Goal: Task Accomplishment & Management: Manage account settings

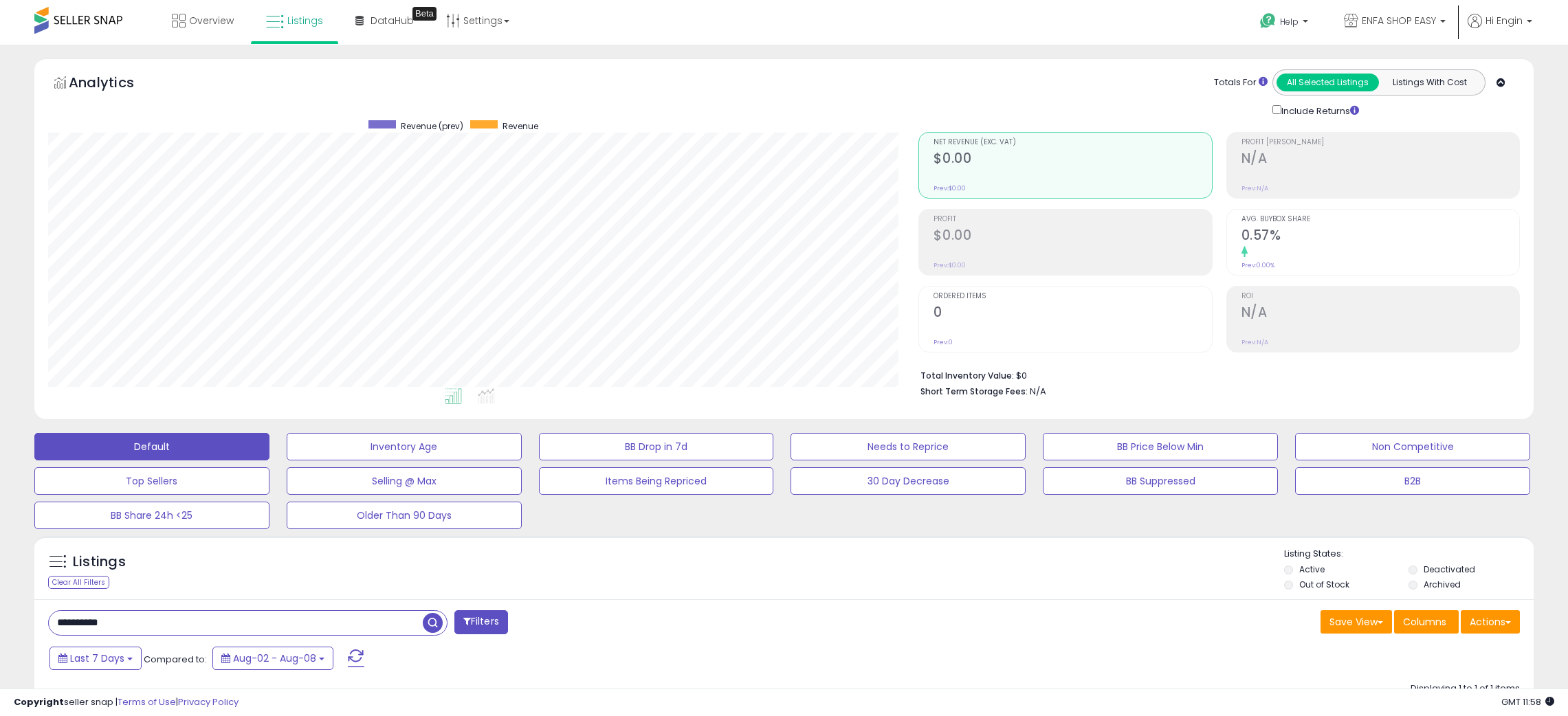
select select "**********"
click at [282, 15] on icon at bounding box center [274, 21] width 18 height 18
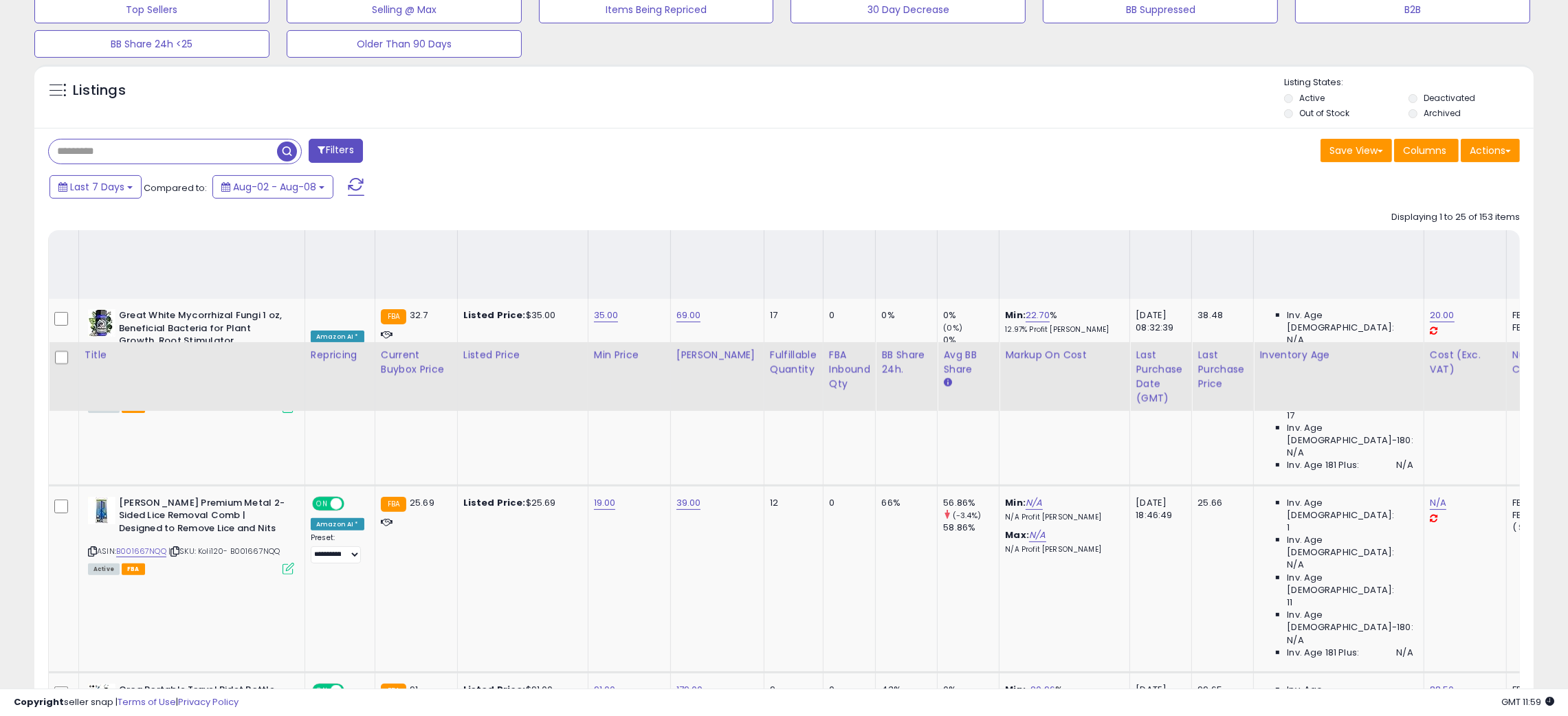
scroll to position [344, 0]
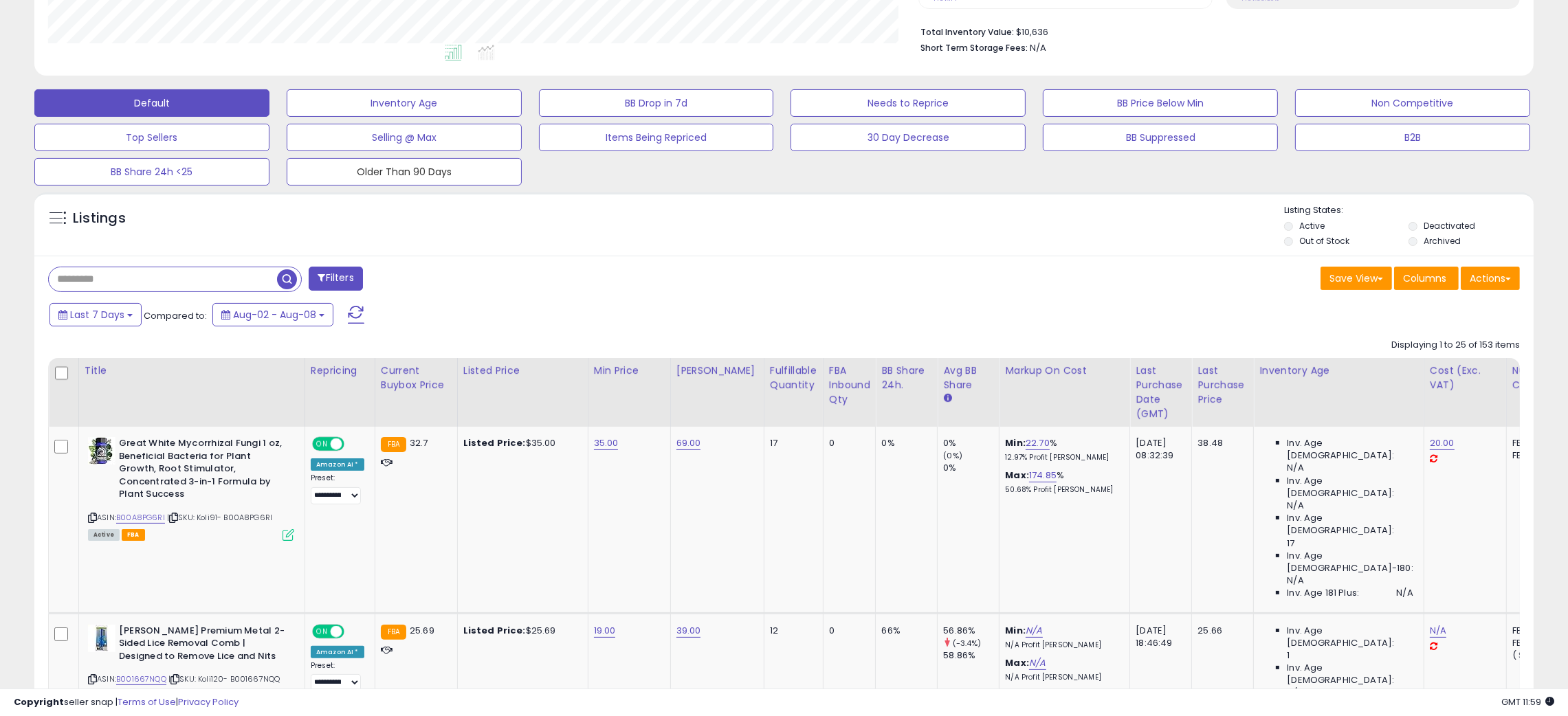
click at [461, 117] on button "Older Than 90 Days" at bounding box center [403, 103] width 235 height 28
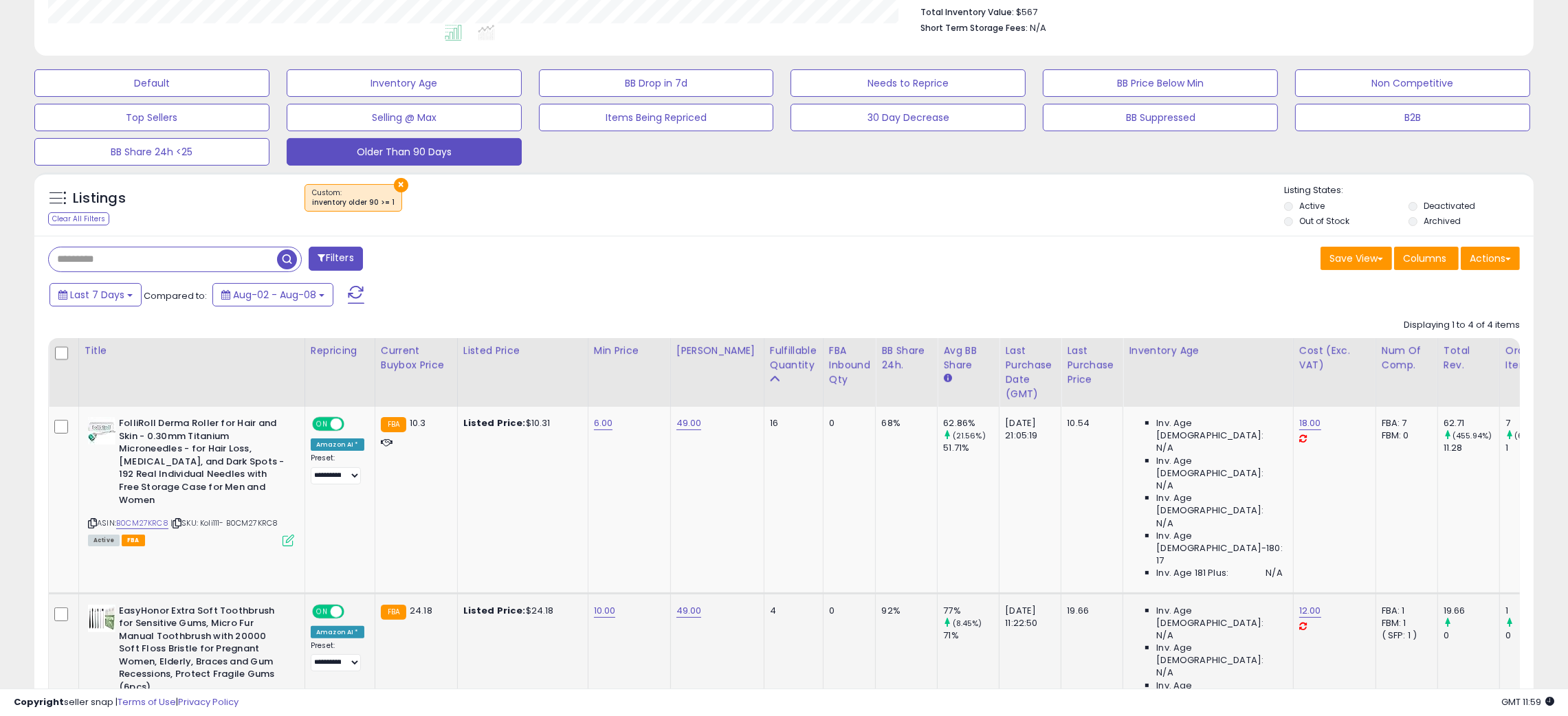
scroll to position [707, 0]
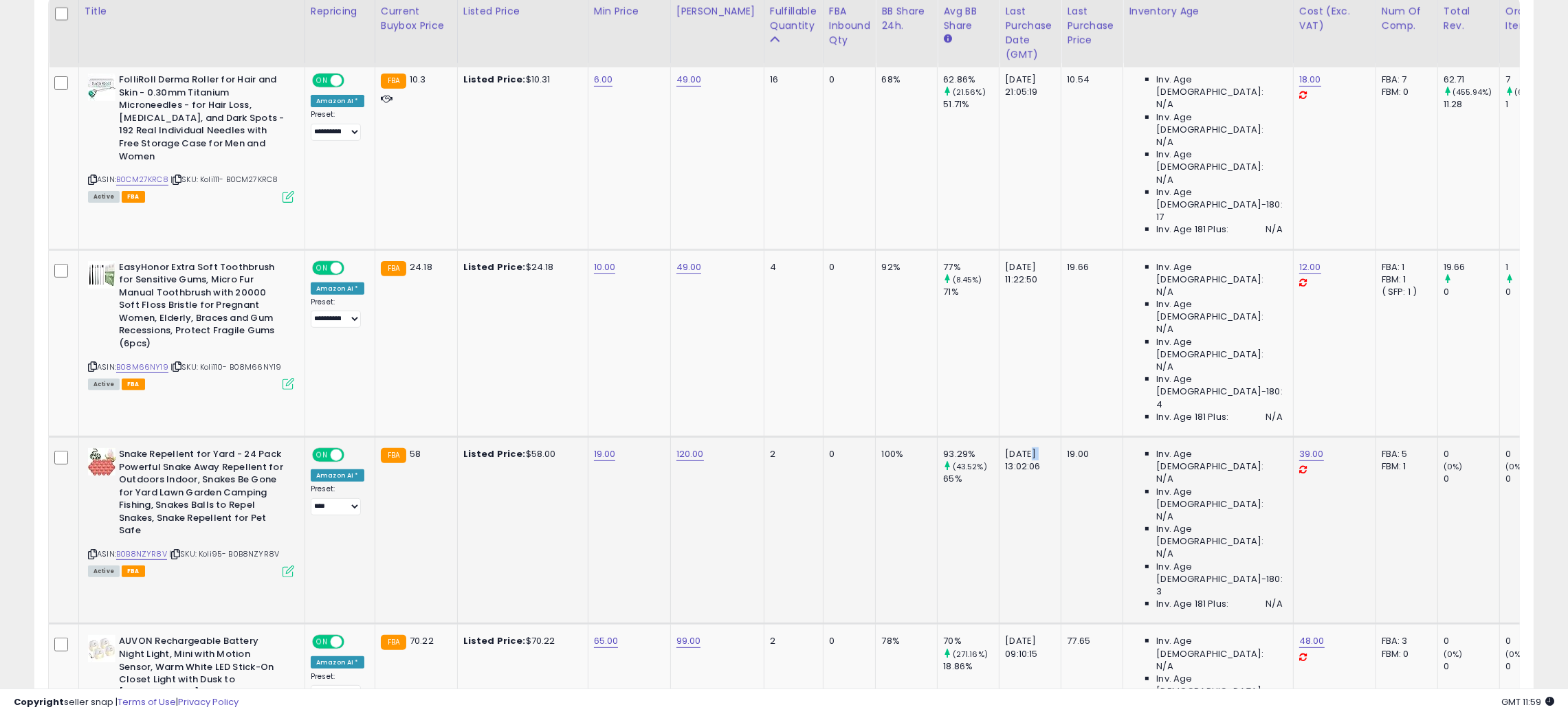
drag, startPoint x: 1018, startPoint y: 349, endPoint x: 1030, endPoint y: 350, distance: 12.0
click at [1030, 448] on div "[DATE] 13:02:06" at bounding box center [1027, 460] width 46 height 25
click at [876, 436] on td "100%" at bounding box center [907, 529] width 62 height 187
click at [101, 448] on img at bounding box center [101, 462] width 28 height 28
